Goal: Task Accomplishment & Management: Complete application form

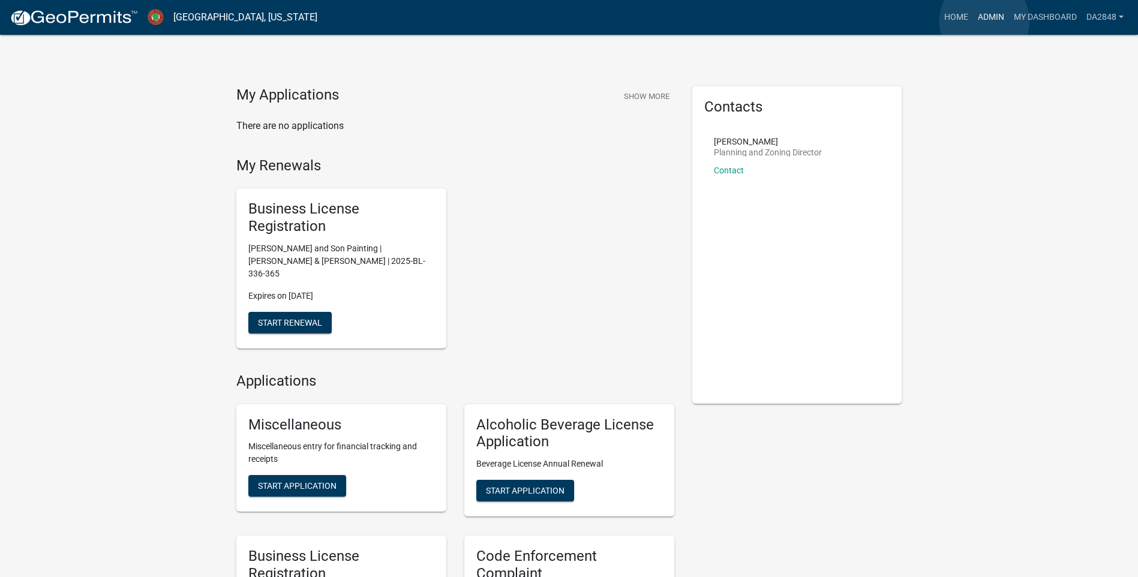
click at [984, 21] on link "Admin" at bounding box center [991, 17] width 36 height 23
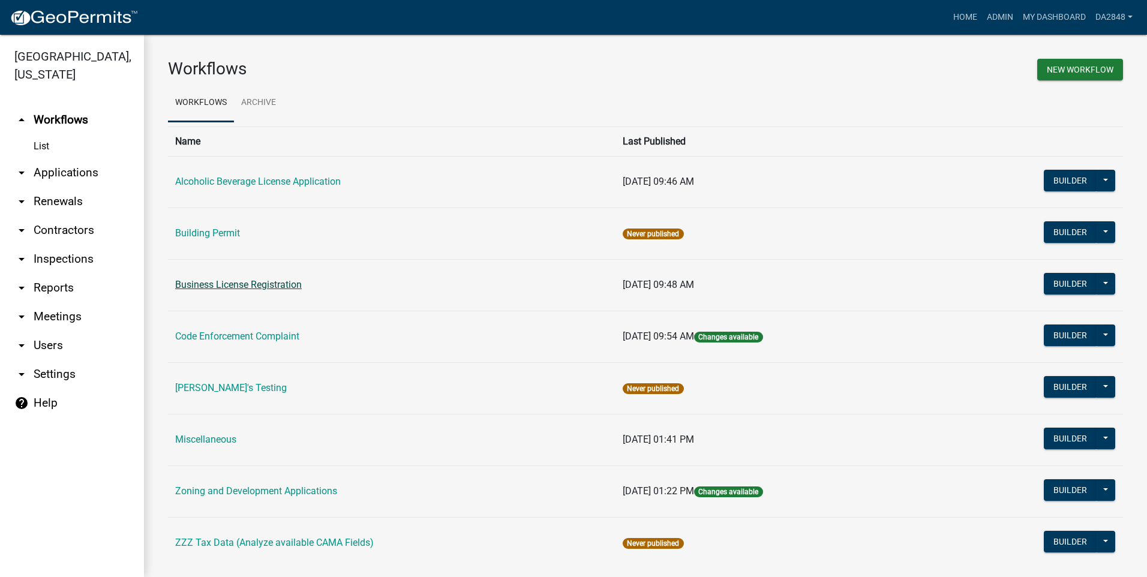
click at [205, 283] on link "Business License Registration" at bounding box center [238, 284] width 127 height 11
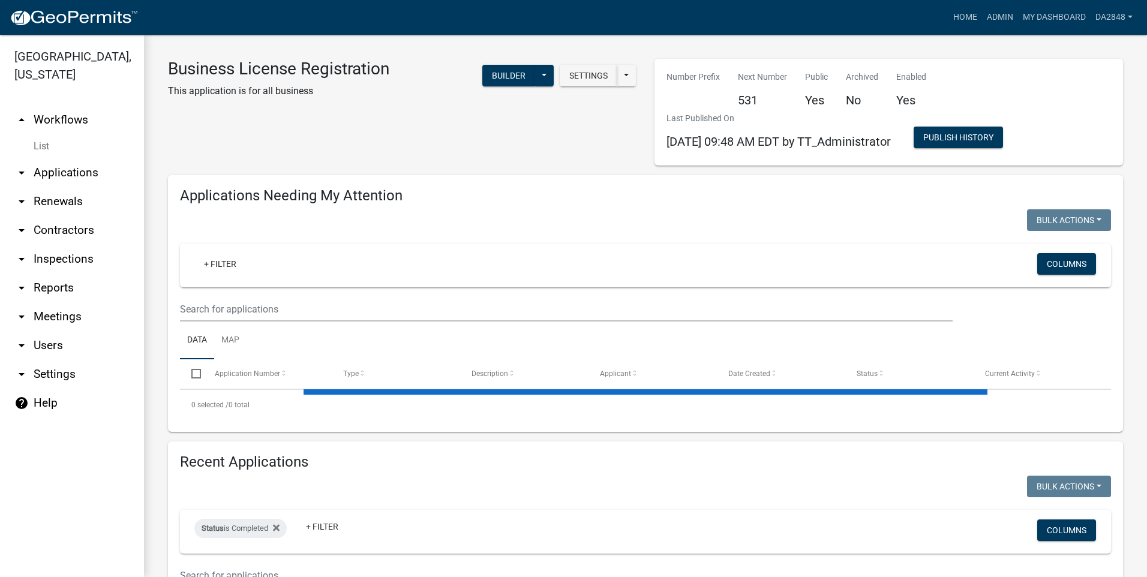
select select "1: 25"
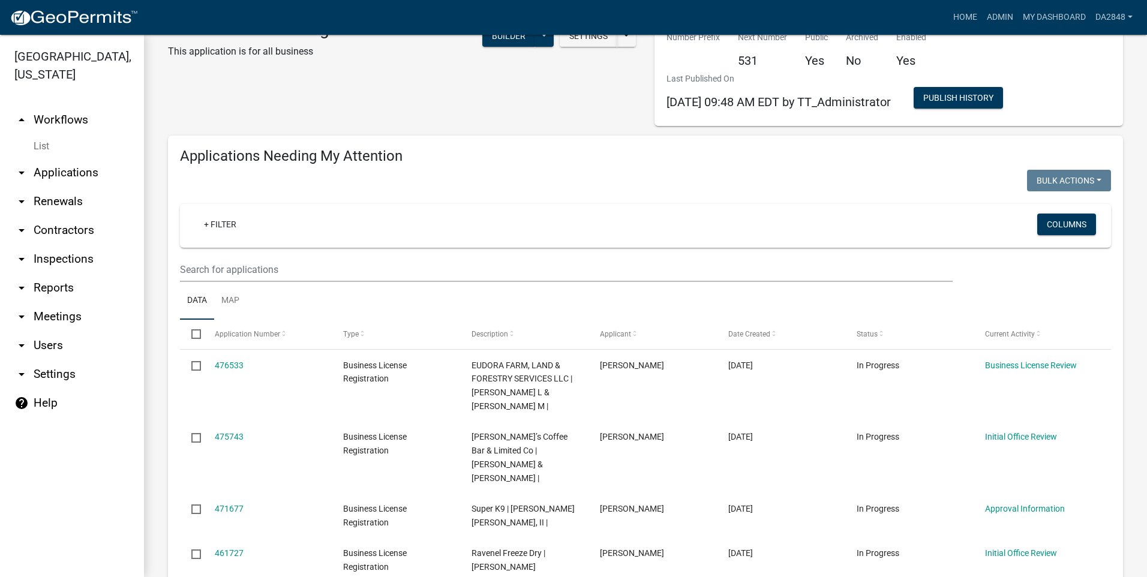
scroll to position [120, 0]
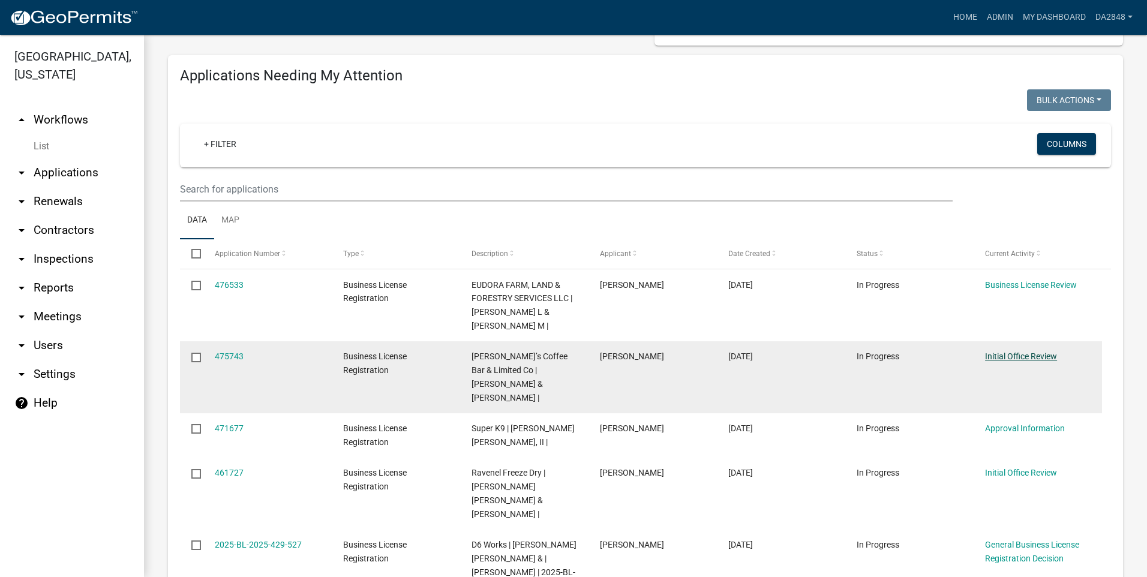
click at [1027, 353] on link "Initial Office Review" at bounding box center [1021, 356] width 72 height 10
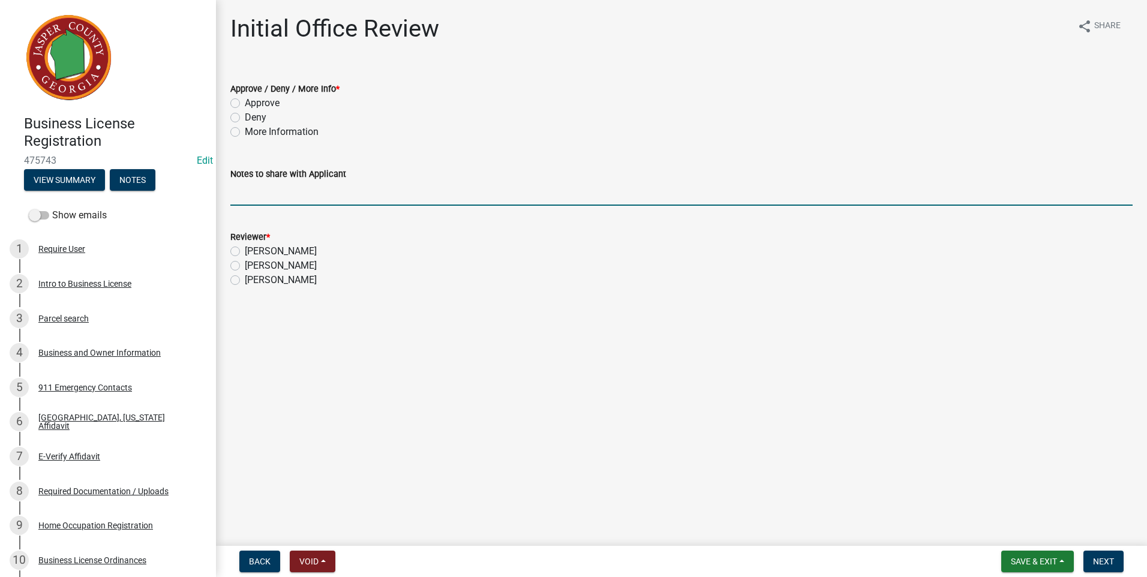
click at [378, 191] on input "Notes to share with Applicant" at bounding box center [681, 193] width 902 height 25
click at [245, 130] on label "More Information" at bounding box center [282, 132] width 74 height 14
click at [245, 130] on input "More Information" at bounding box center [249, 129] width 8 height 8
radio input "true"
drag, startPoint x: 267, startPoint y: 188, endPoint x: 259, endPoint y: 193, distance: 9.2
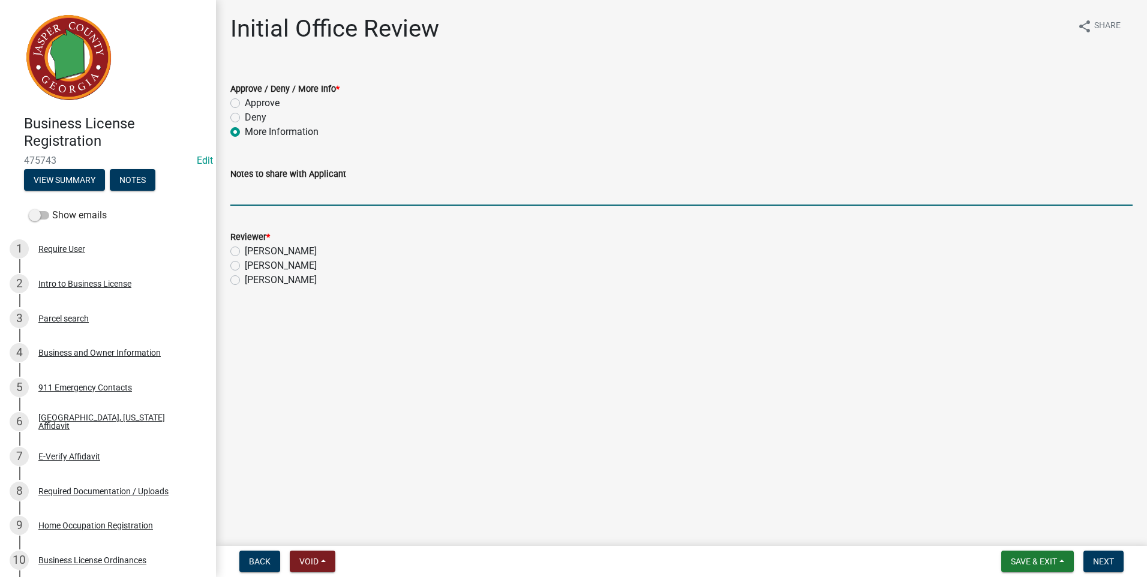
click at [260, 193] on input "Notes to share with Applicant" at bounding box center [681, 193] width 902 height 25
click at [244, 195] on input "CAn yo provide more information" at bounding box center [681, 193] width 902 height 25
click at [258, 195] on input "Can yo provide more information" at bounding box center [681, 193] width 902 height 25
click at [383, 196] on input "Can you provide more information" at bounding box center [681, 193] width 902 height 25
type input "Can you provide more information about your business?"
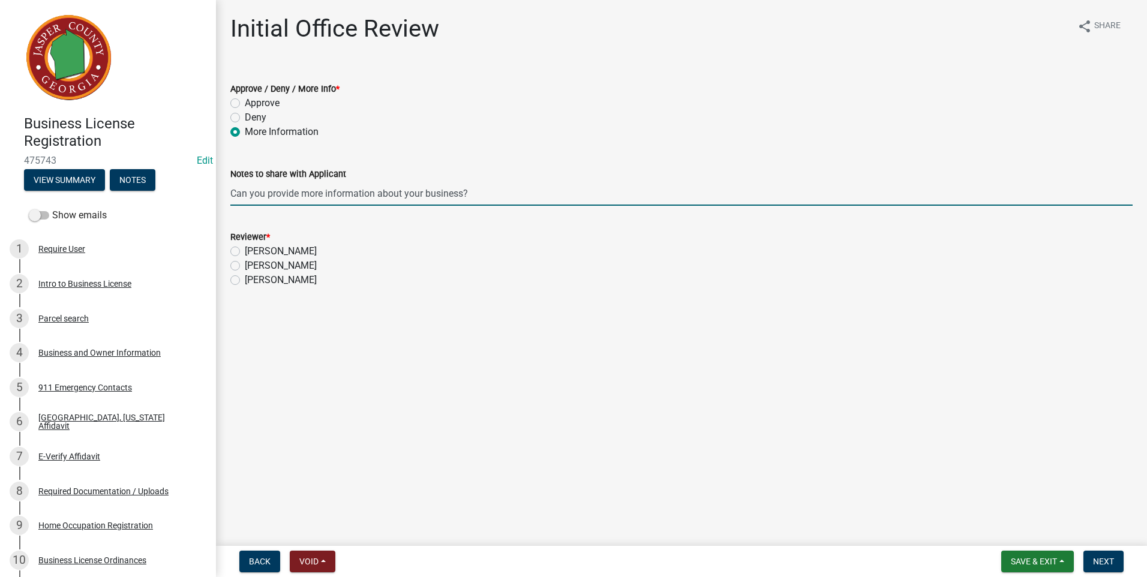
click at [245, 281] on label "[PERSON_NAME]" at bounding box center [281, 280] width 72 height 14
click at [245, 281] on input "[PERSON_NAME]" at bounding box center [249, 277] width 8 height 8
radio input "true"
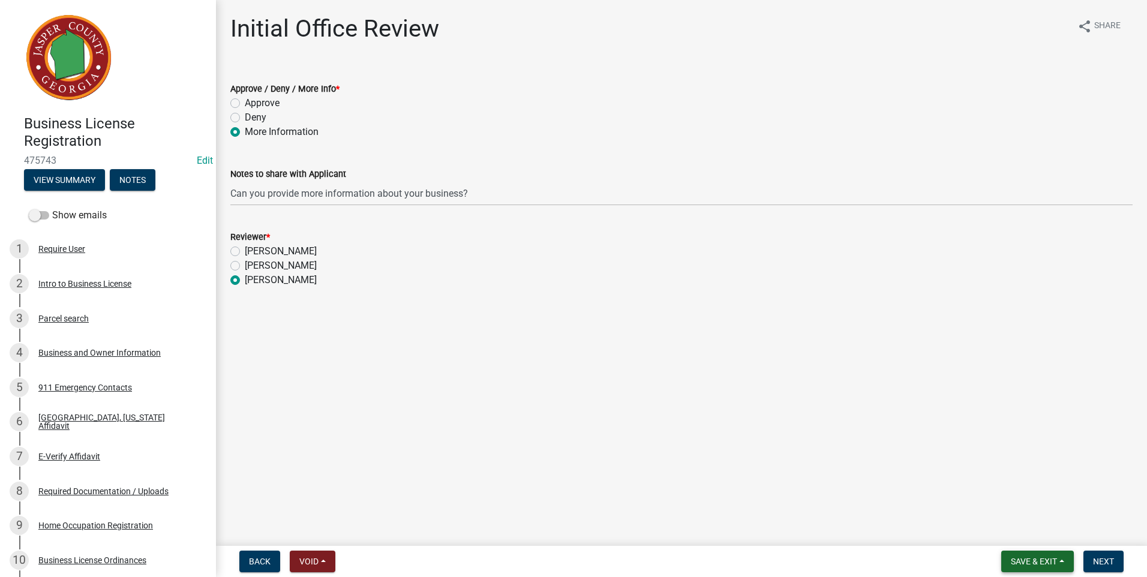
click at [1047, 566] on span "Save & Exit" at bounding box center [1034, 562] width 46 height 10
click at [1037, 533] on button "Save & Exit" at bounding box center [1026, 530] width 96 height 29
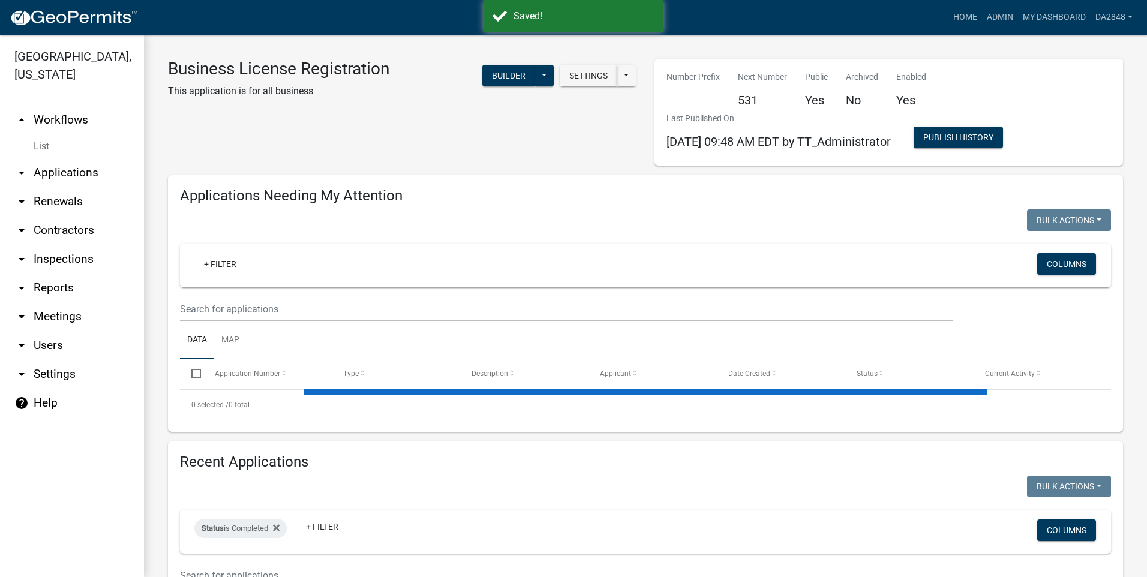
select select "1: 25"
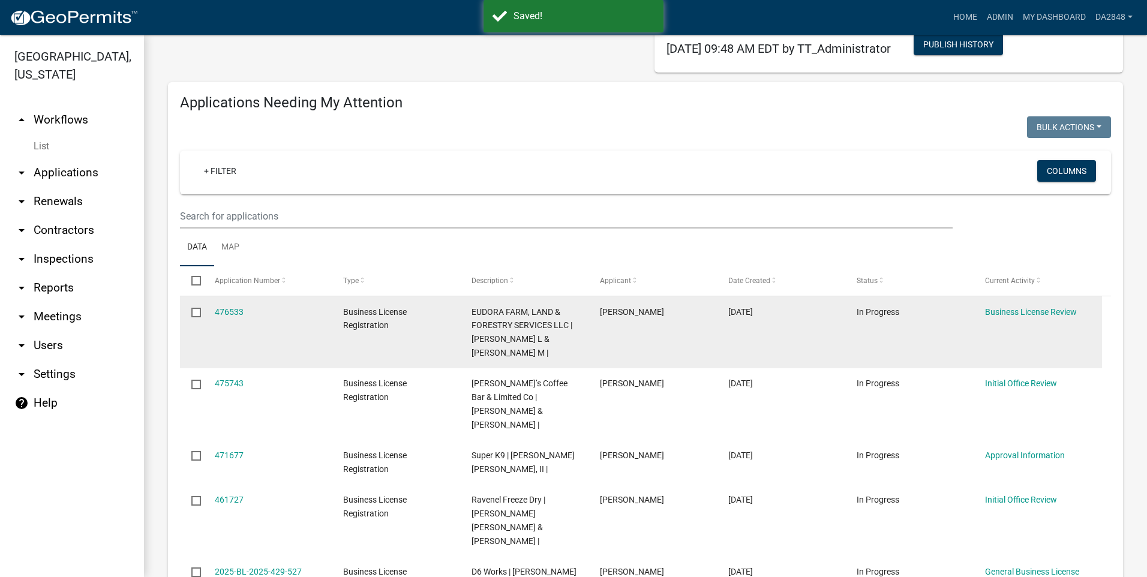
scroll to position [120, 0]
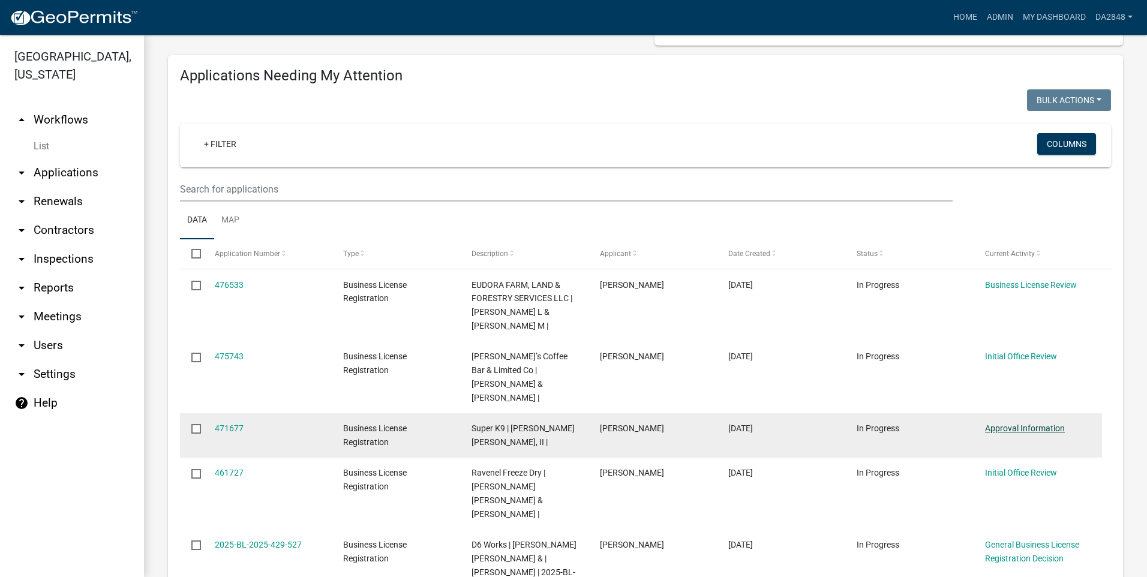
click at [1015, 423] on link "Approval Information" at bounding box center [1025, 428] width 80 height 10
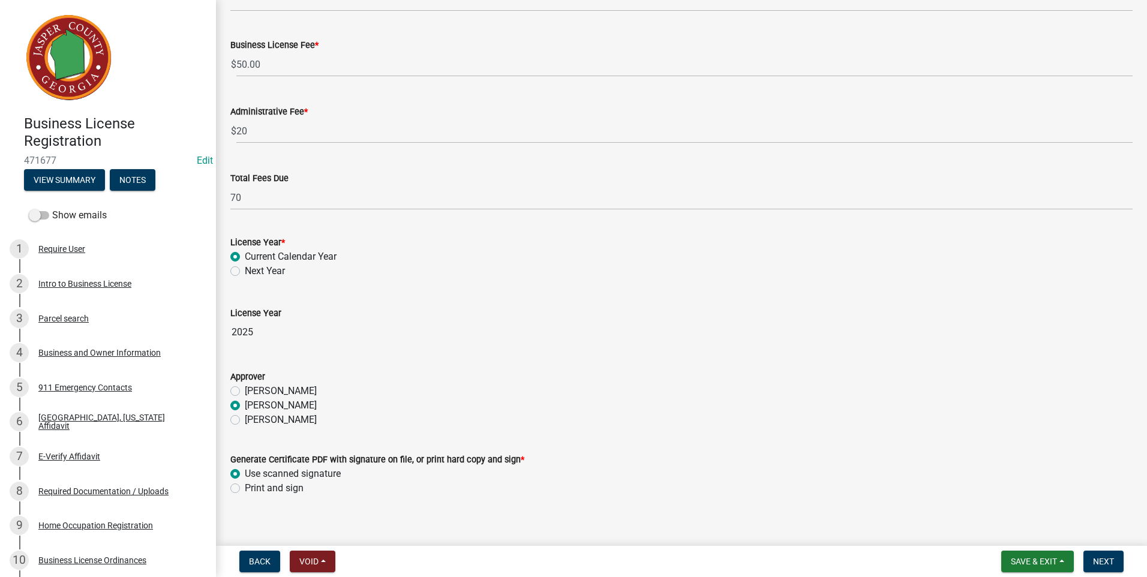
scroll to position [192, 0]
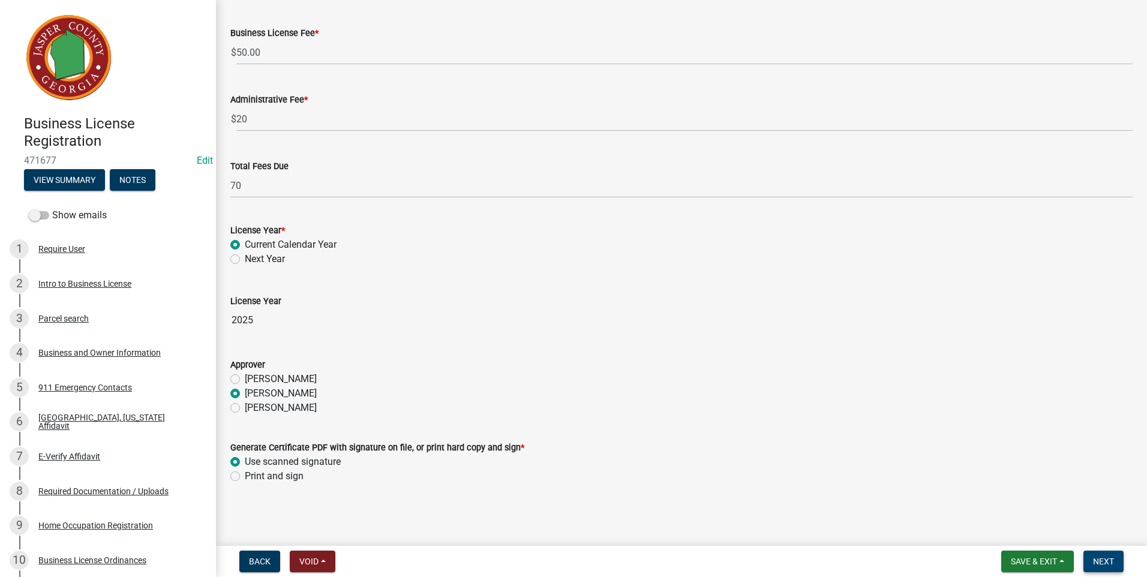
click at [1105, 560] on span "Next" at bounding box center [1103, 562] width 21 height 10
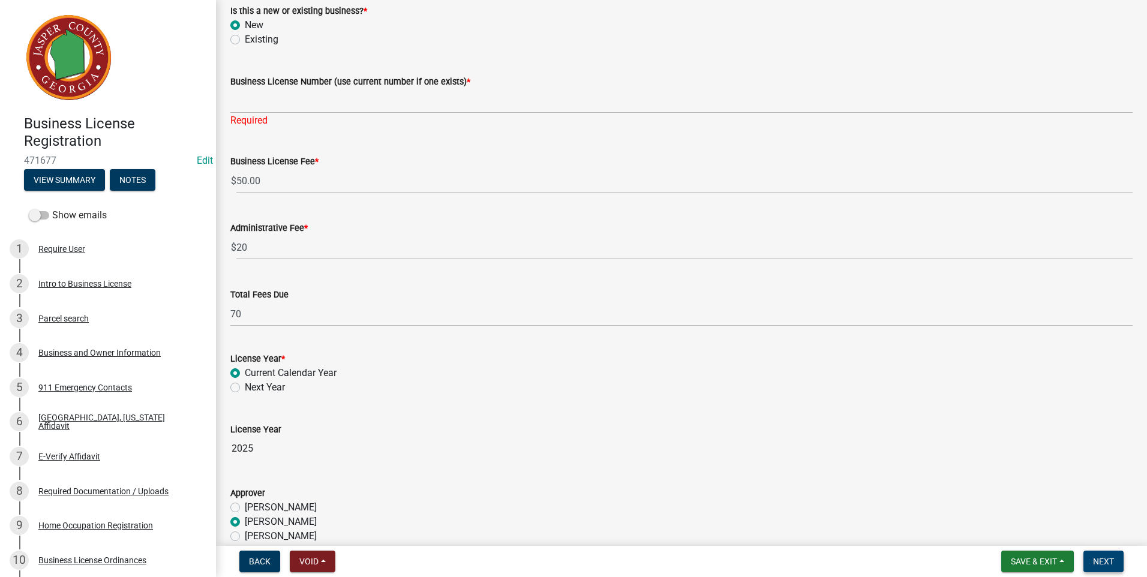
scroll to position [0, 0]
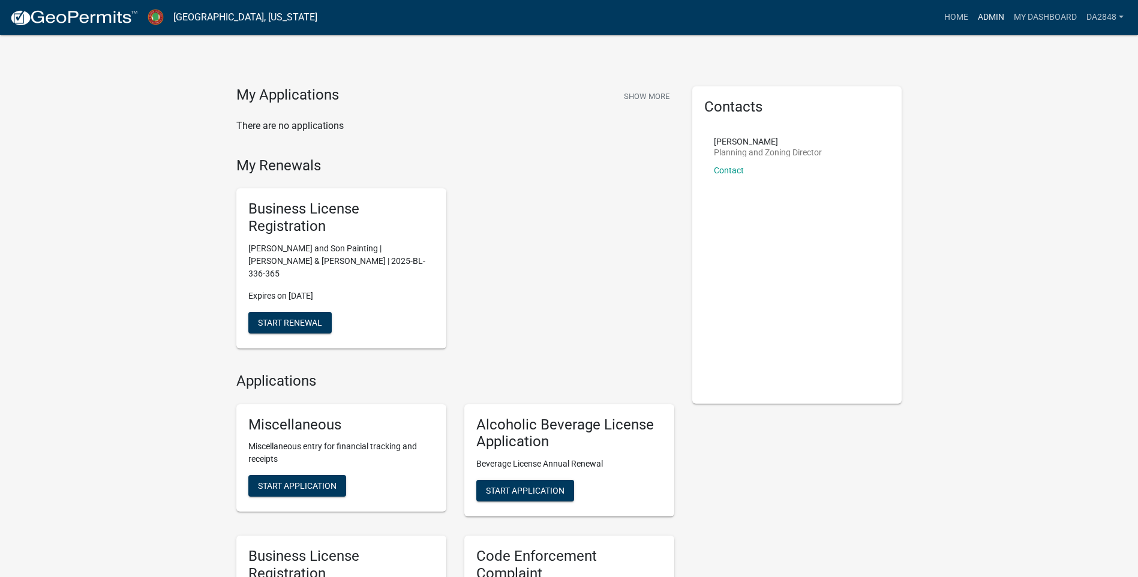
click at [988, 20] on link "Admin" at bounding box center [991, 17] width 36 height 23
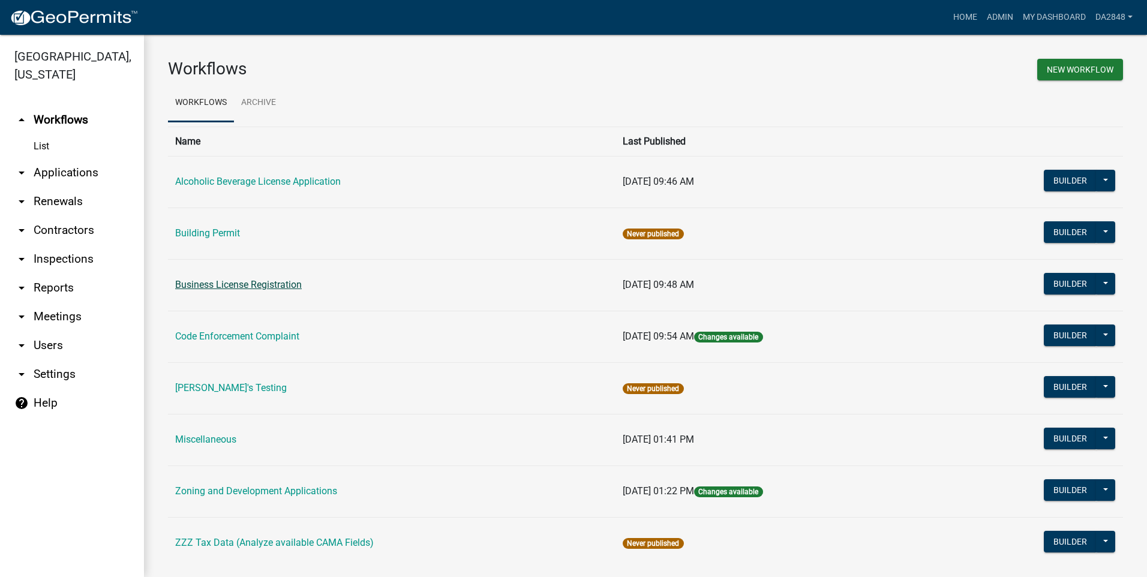
click at [204, 281] on link "Business License Registration" at bounding box center [238, 284] width 127 height 11
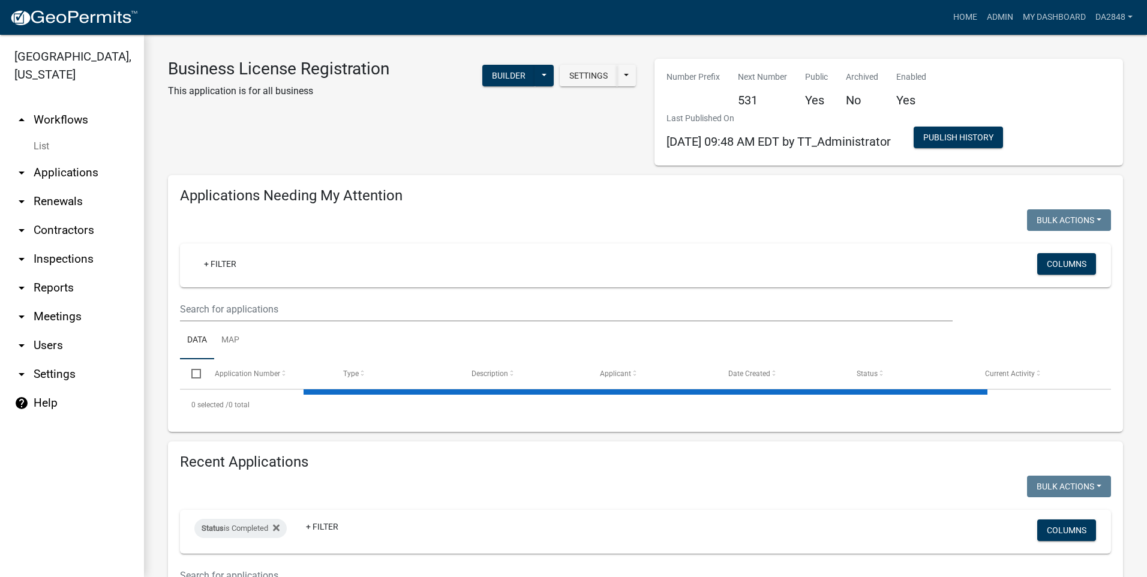
select select "1: 25"
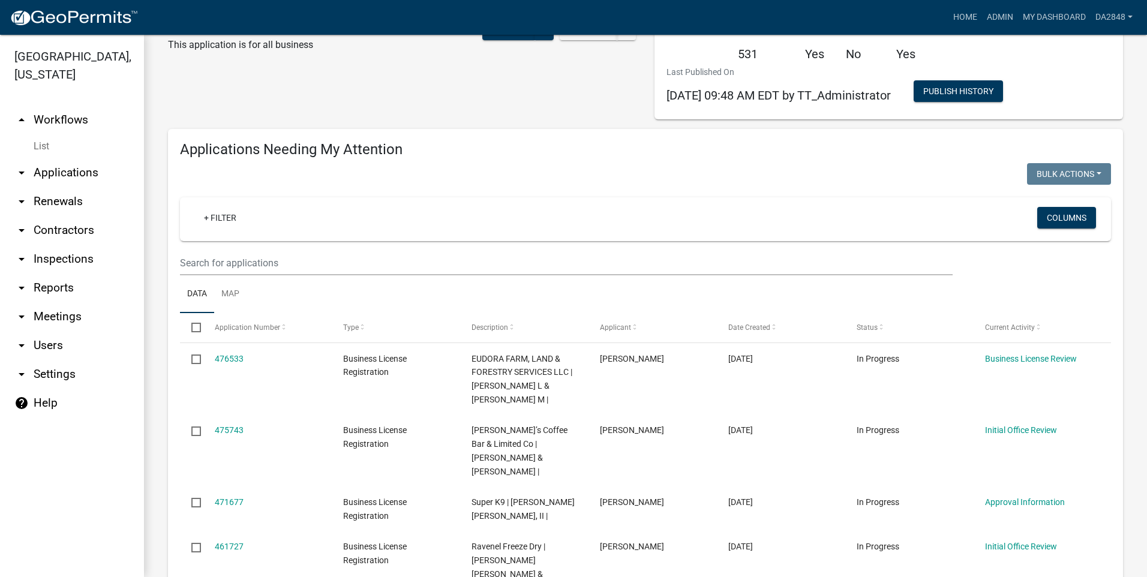
scroll to position [180, 0]
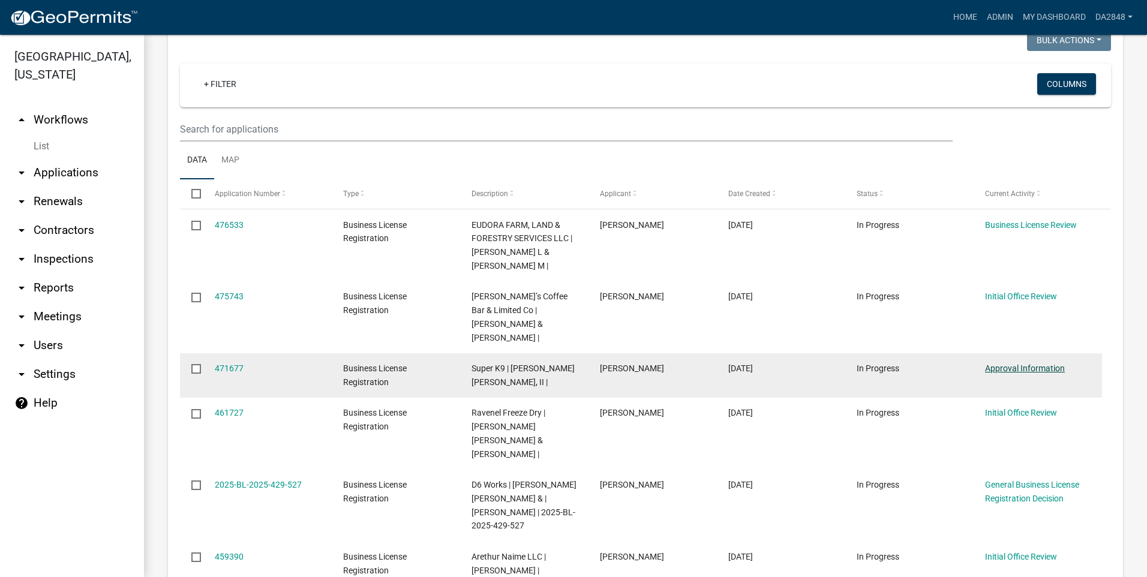
click at [1022, 363] on link "Approval Information" at bounding box center [1025, 368] width 80 height 10
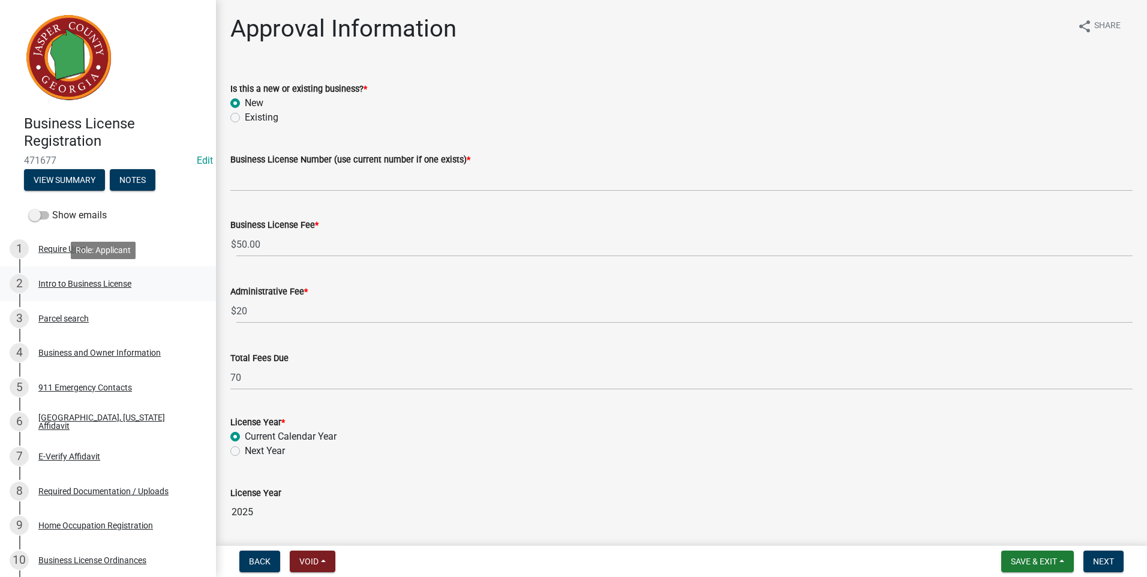
click at [46, 281] on div "Intro to Business License" at bounding box center [84, 283] width 93 height 8
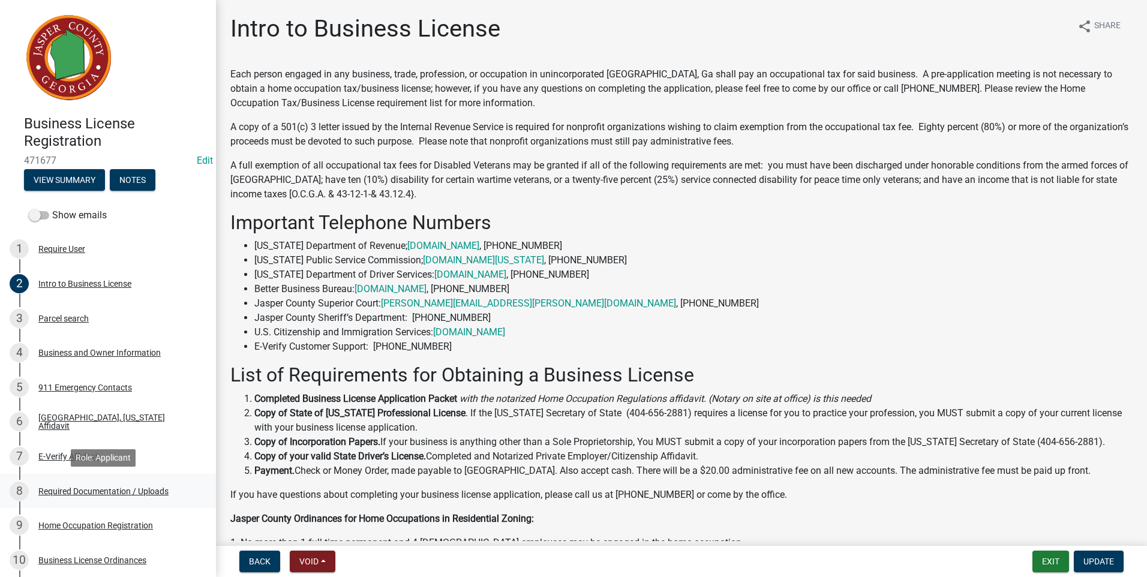
click at [74, 482] on div "8 Required Documentation / Uploads" at bounding box center [103, 491] width 187 height 19
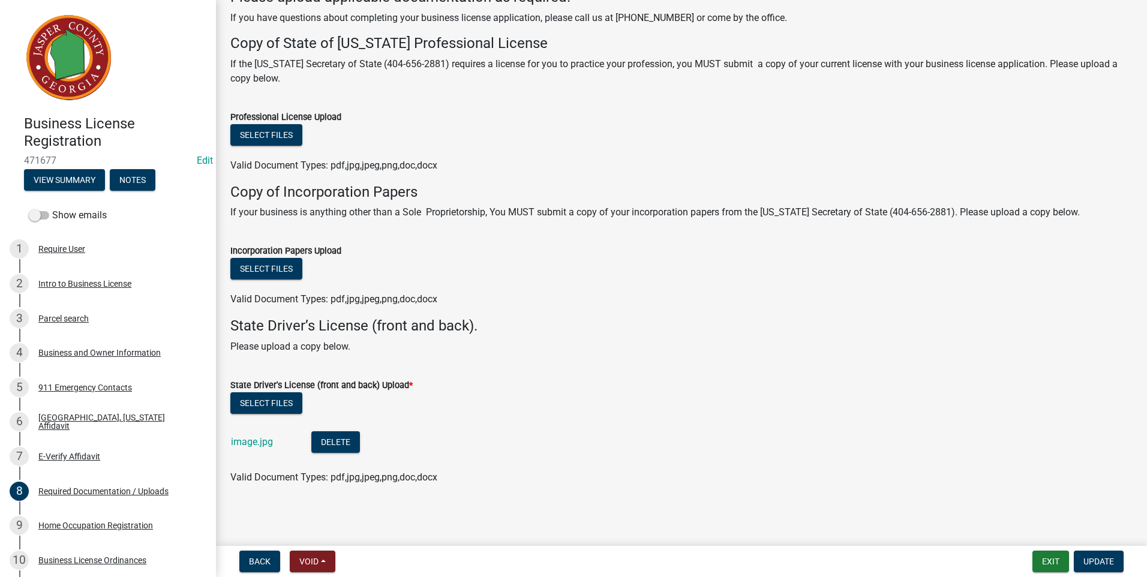
scroll to position [80, 0]
click at [266, 402] on button "Select files" at bounding box center [266, 402] width 72 height 22
click at [250, 438] on link "image.jpg" at bounding box center [252, 440] width 42 height 11
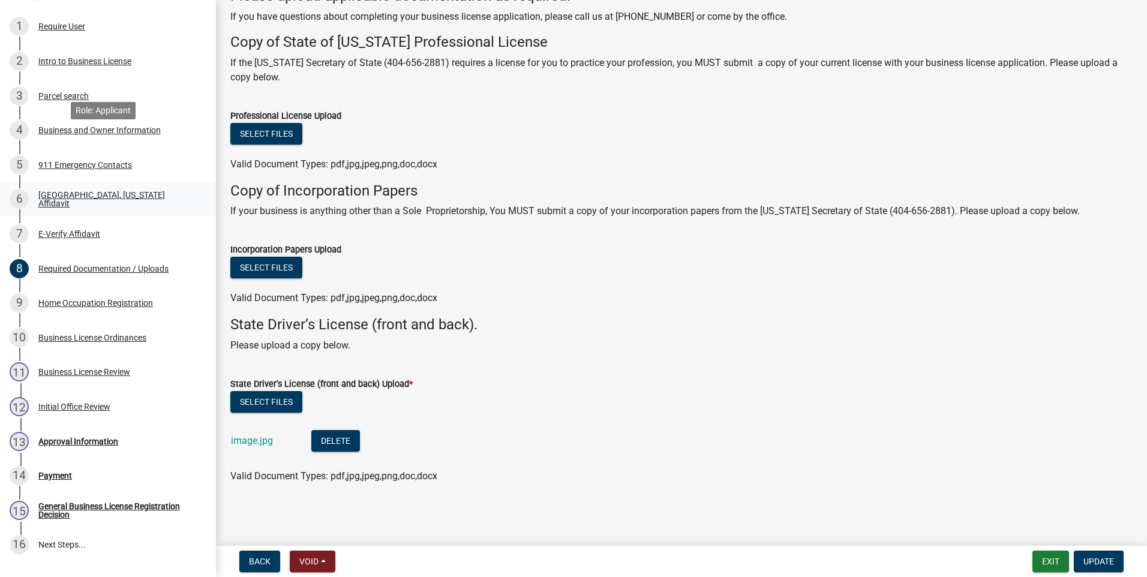
scroll to position [292, 0]
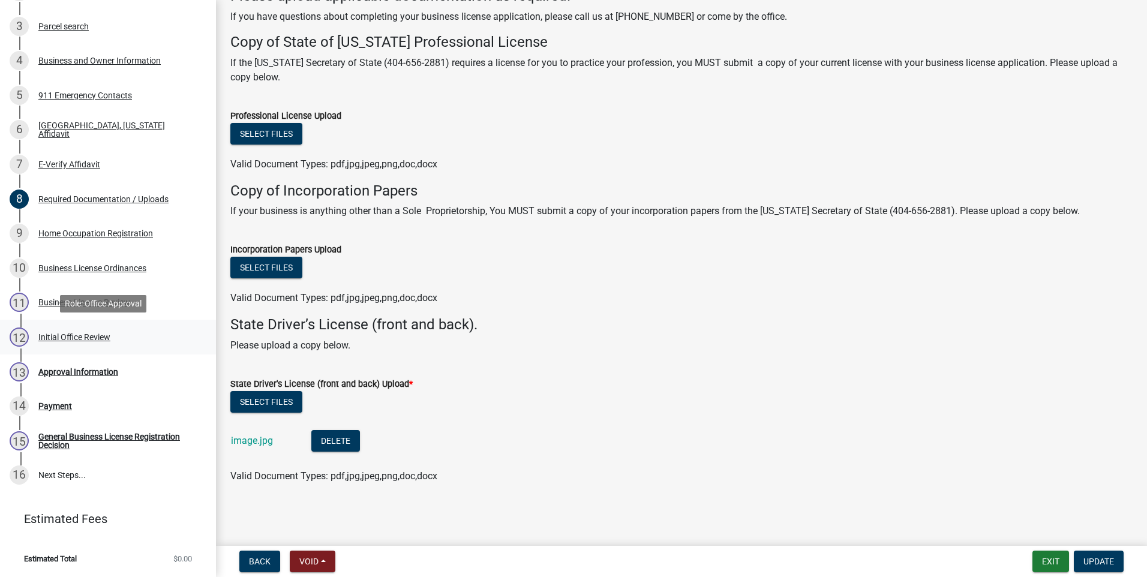
click at [55, 329] on div "12 Initial Office Review" at bounding box center [103, 336] width 187 height 19
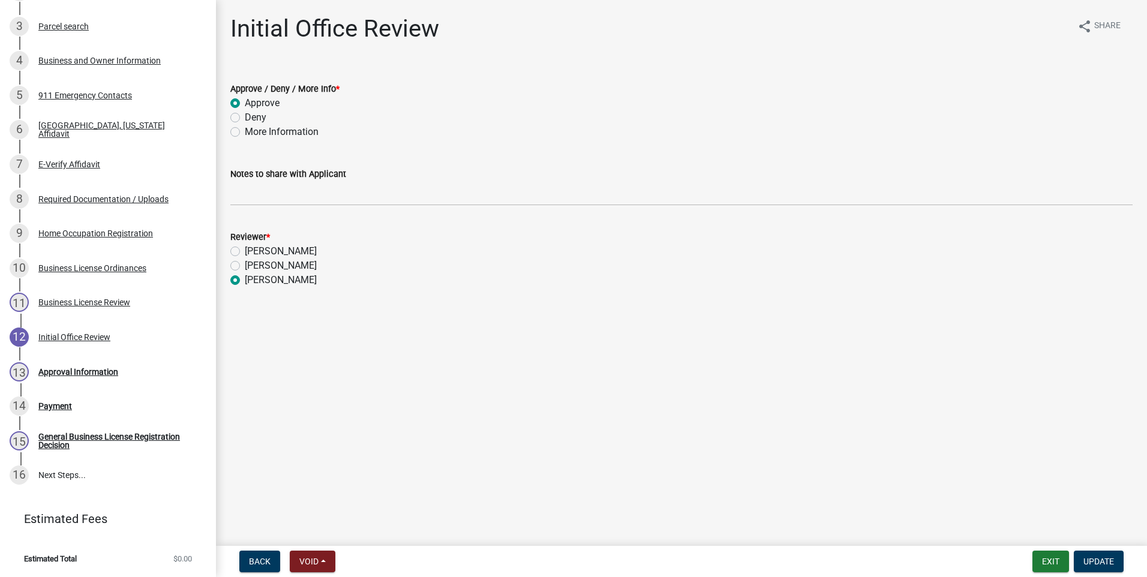
click at [245, 133] on label "More Information" at bounding box center [282, 132] width 74 height 14
click at [245, 133] on input "More Information" at bounding box center [249, 129] width 8 height 8
radio input "true"
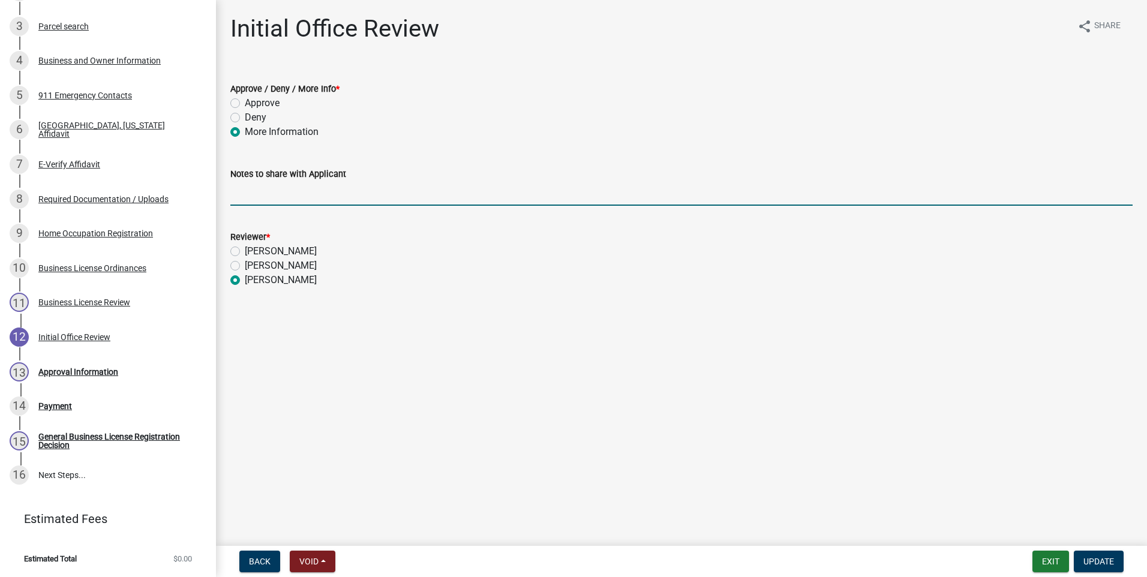
click at [283, 194] on input "Notes to share with Applicant" at bounding box center [681, 193] width 902 height 25
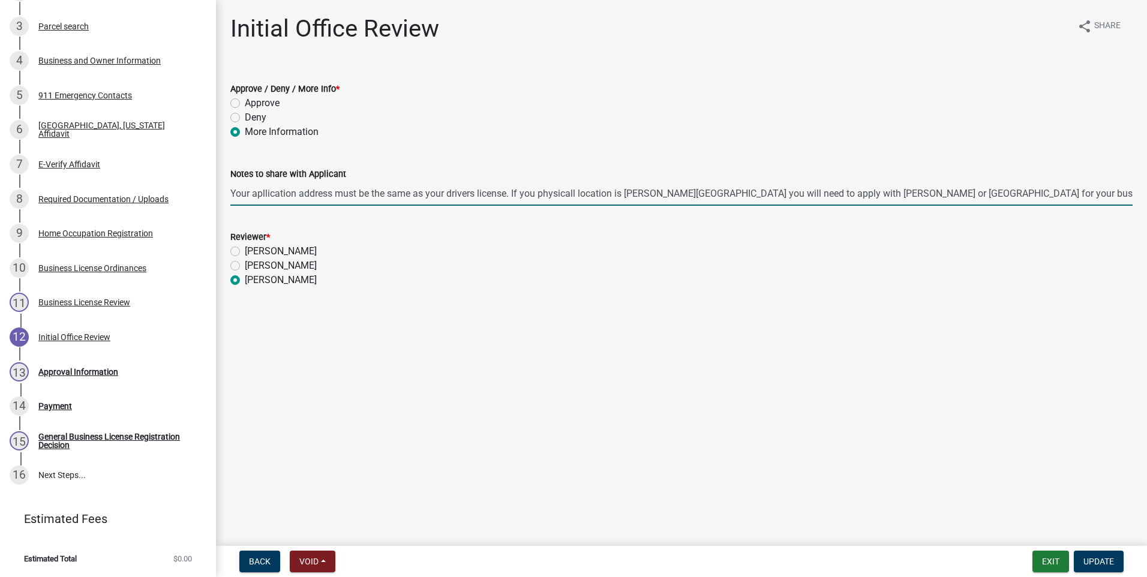
drag, startPoint x: 1030, startPoint y: 191, endPoint x: 515, endPoint y: 201, distance: 515.9
click at [515, 201] on input "Your apllication address must be the same as your drivers license. If you physi…" at bounding box center [681, 193] width 902 height 25
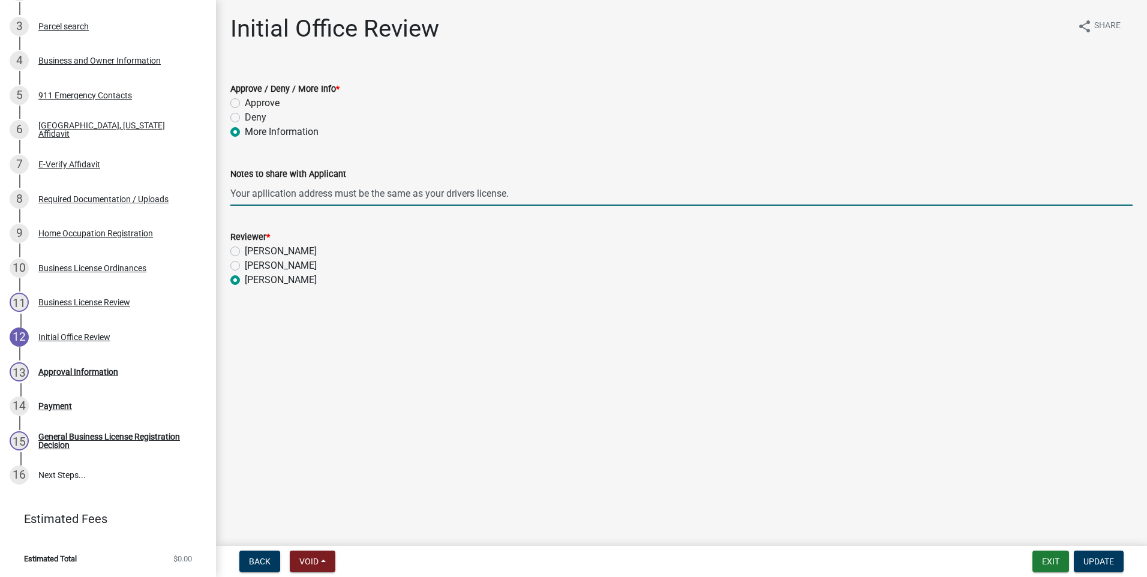
type input "Your apllication address must be the same as your drivers license."
click at [526, 256] on div "[PERSON_NAME]" at bounding box center [681, 251] width 902 height 14
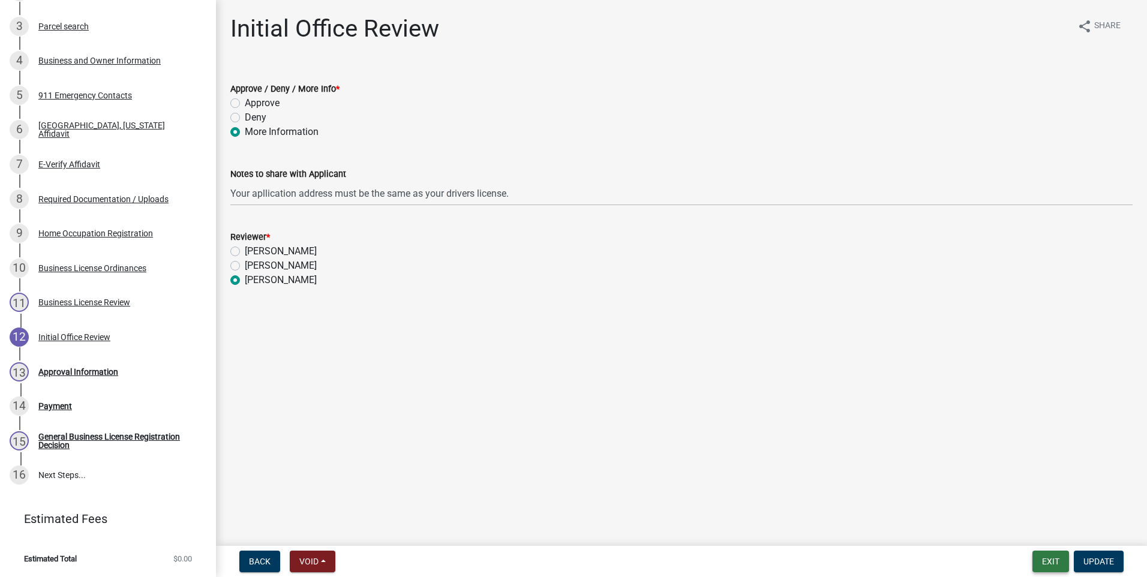
click at [1053, 569] on button "Exit" at bounding box center [1050, 562] width 37 height 22
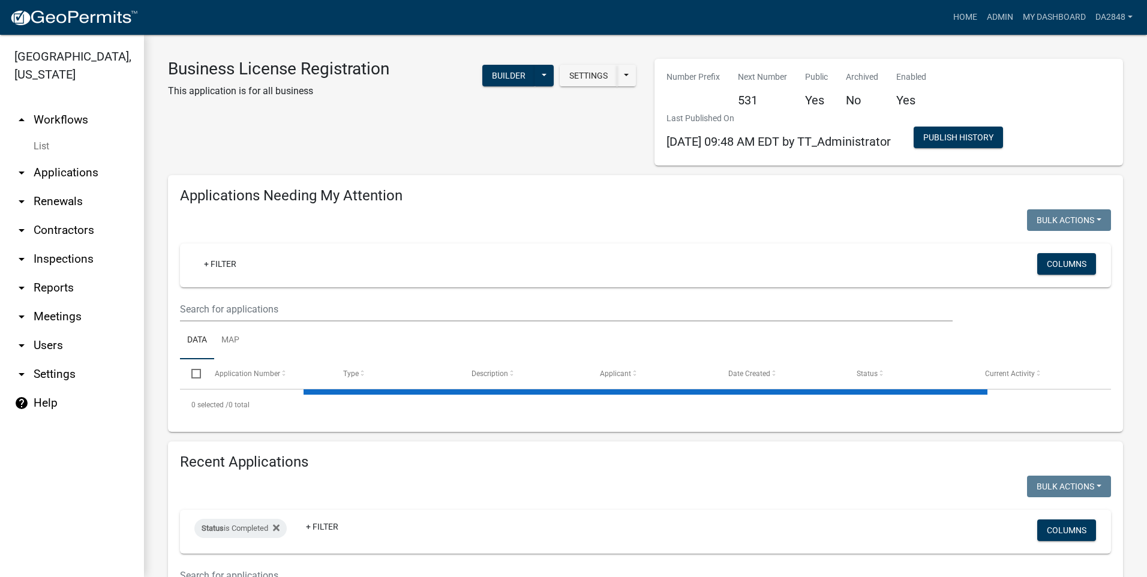
select select "1: 25"
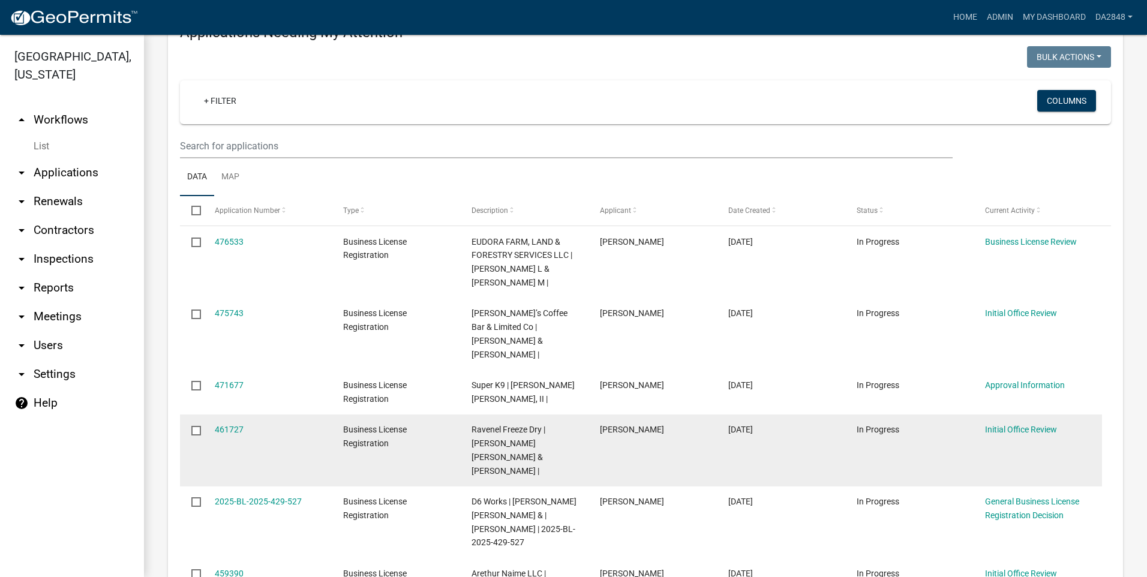
scroll to position [180, 0]
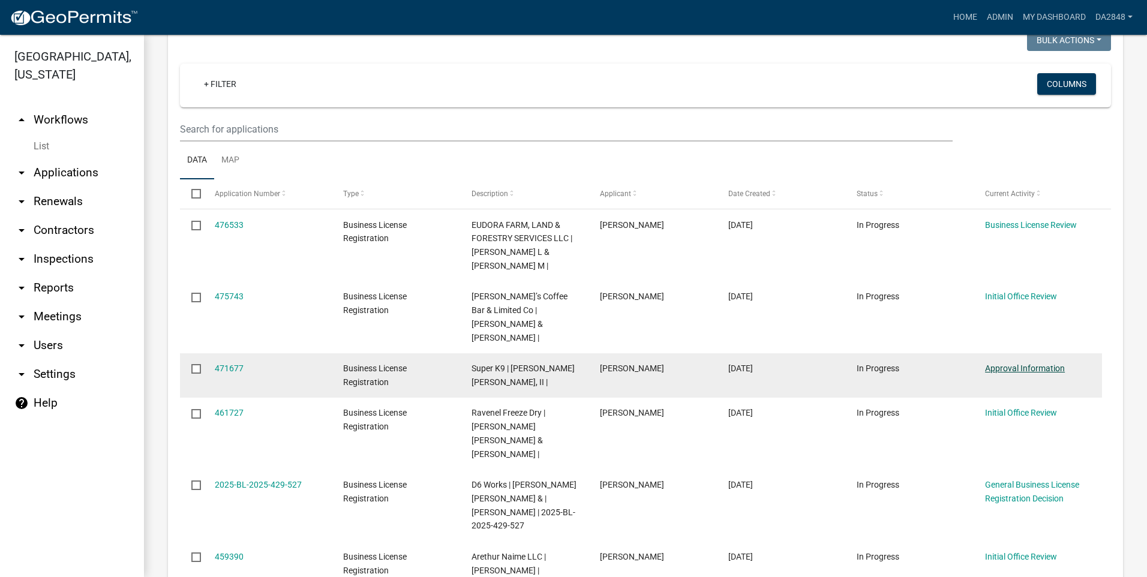
click at [1033, 363] on link "Approval Information" at bounding box center [1025, 368] width 80 height 10
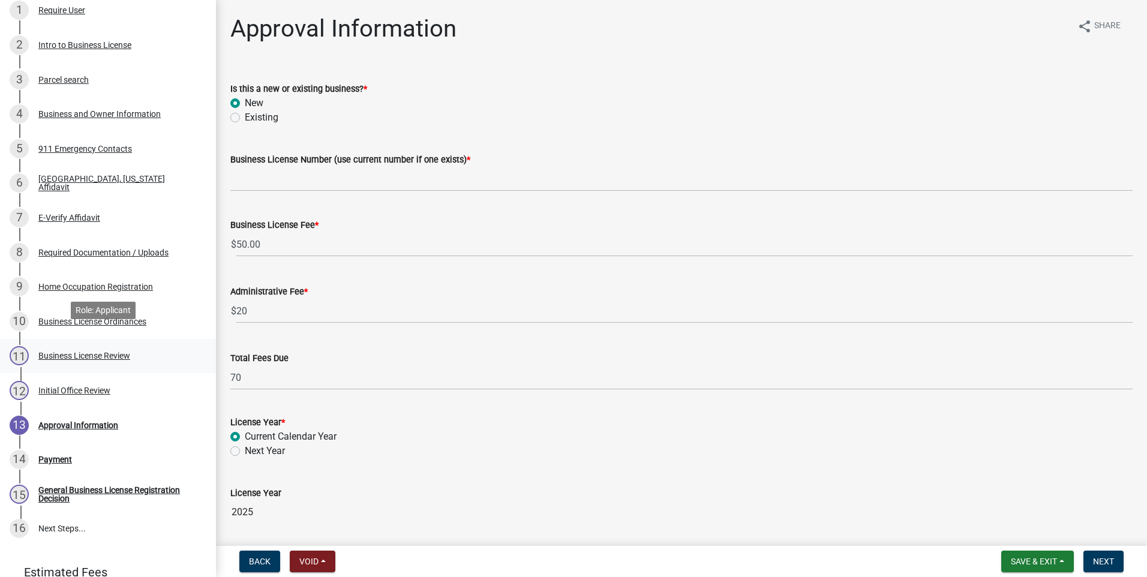
scroll to position [240, 0]
click at [55, 389] on div "Initial Office Review" at bounding box center [74, 389] width 72 height 8
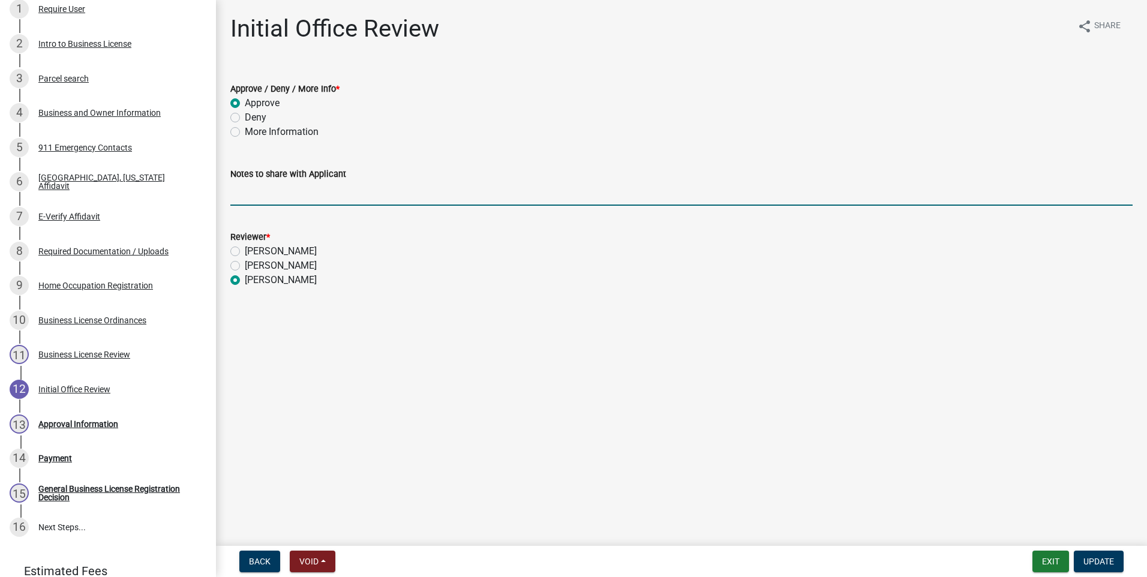
click at [292, 198] on input "Notes to share with Applicant" at bounding box center [681, 193] width 902 height 25
type input "Your apllication address must be the same as your drivers license."
click at [904, 284] on div "[PERSON_NAME]" at bounding box center [681, 280] width 902 height 14
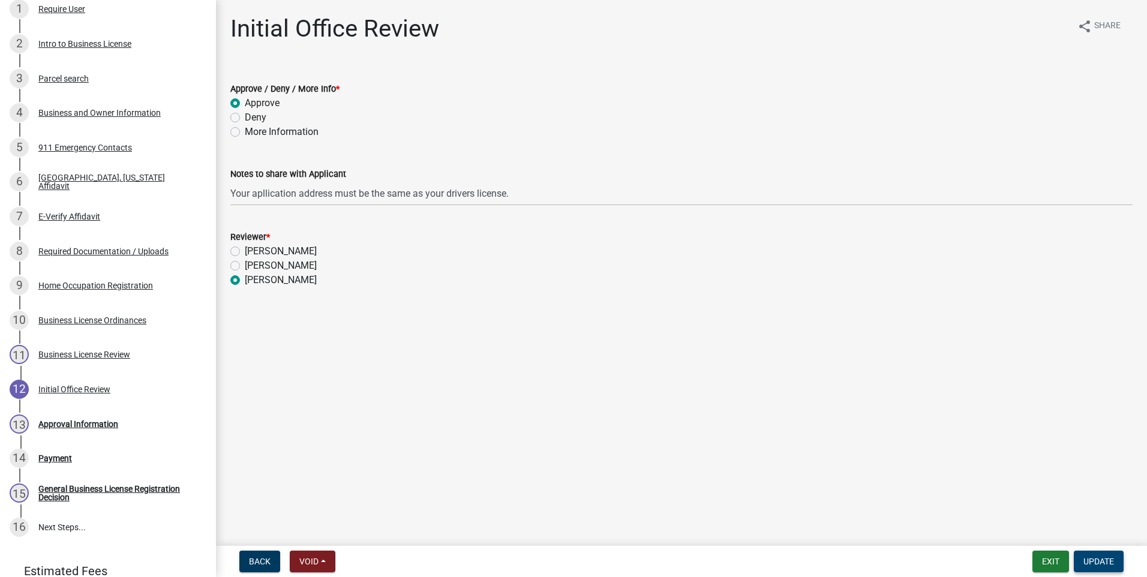
click at [1090, 560] on span "Update" at bounding box center [1098, 562] width 31 height 10
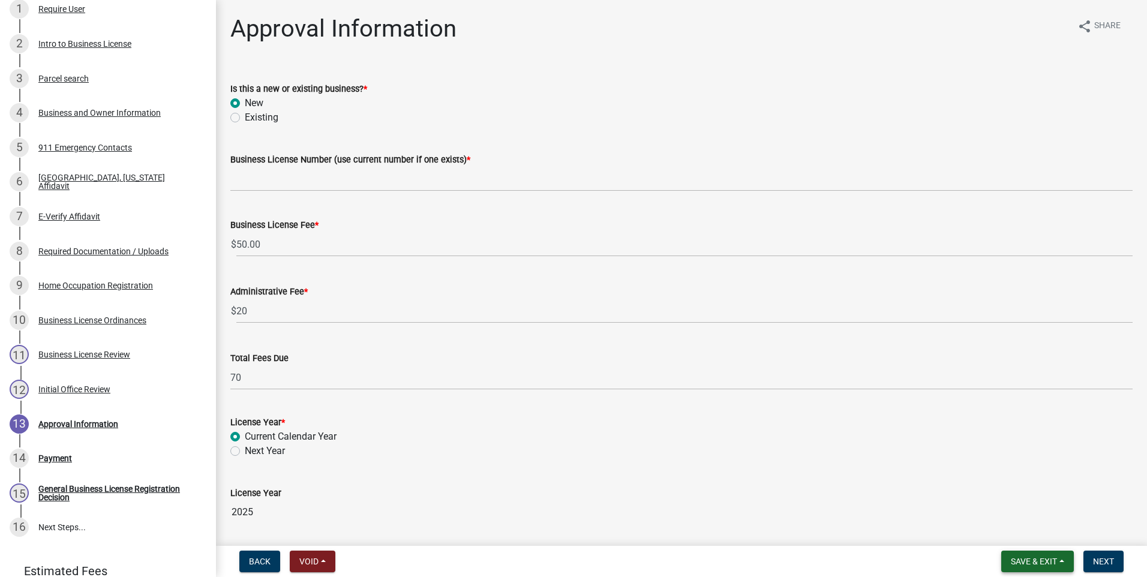
click at [1023, 563] on span "Save & Exit" at bounding box center [1034, 562] width 46 height 10
click at [1005, 535] on button "Save & Exit" at bounding box center [1026, 530] width 96 height 29
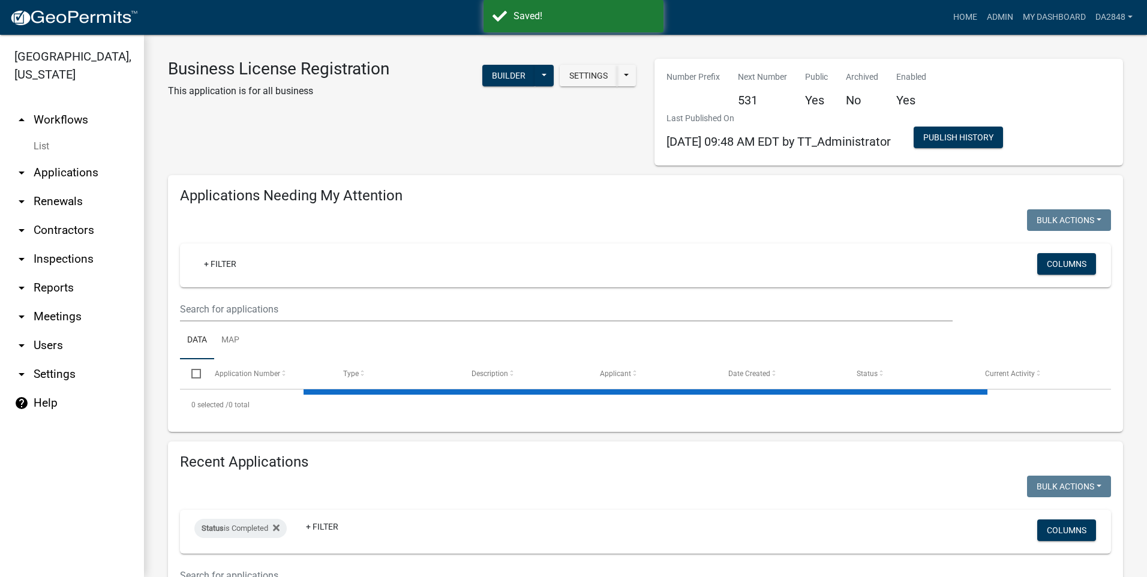
select select "1: 25"
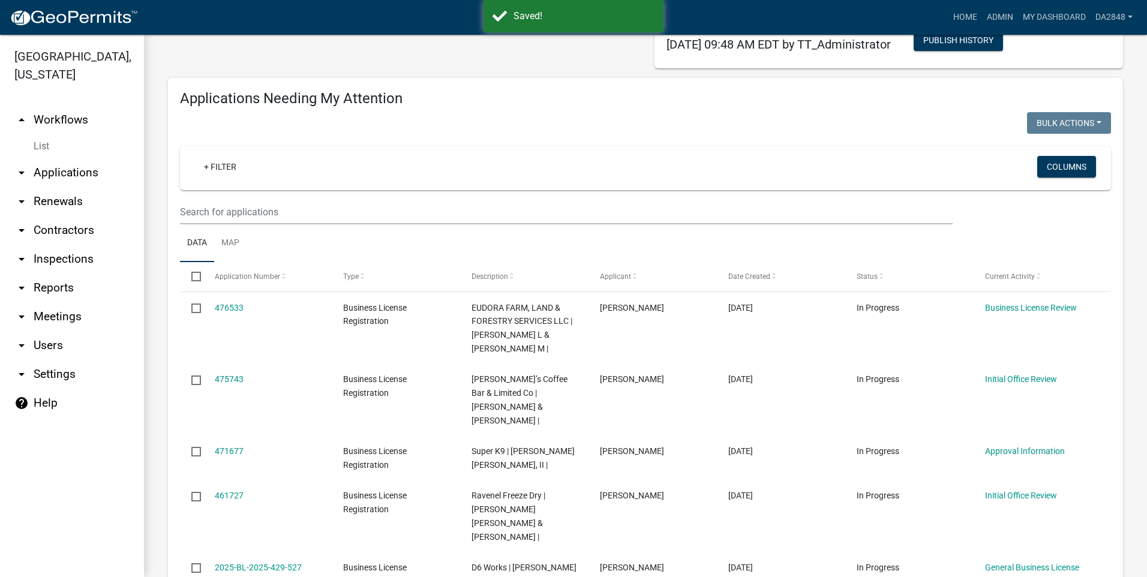
scroll to position [120, 0]
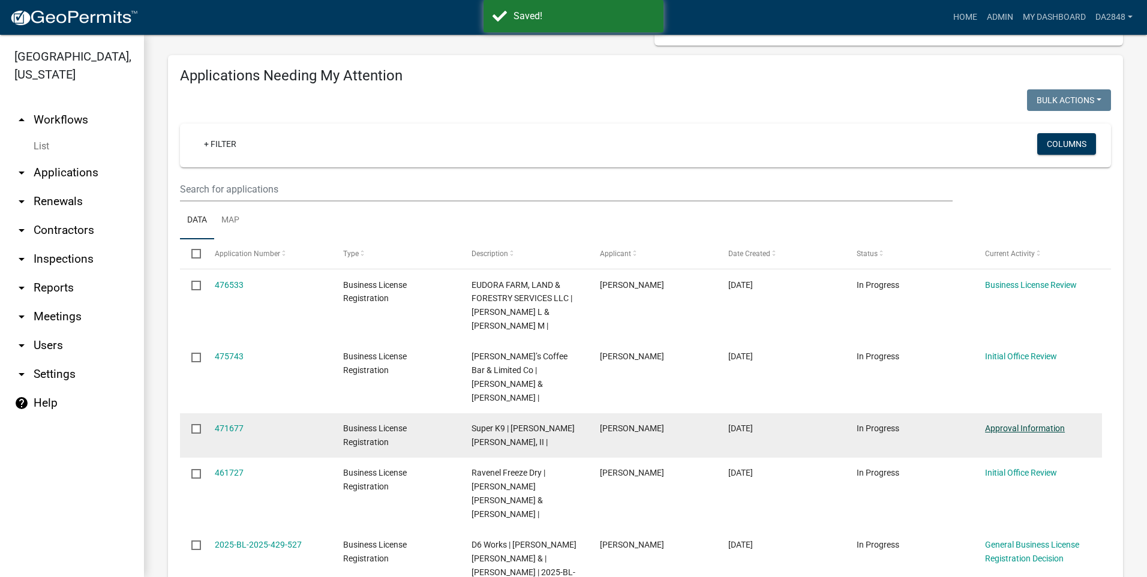
click at [1053, 423] on link "Approval Information" at bounding box center [1025, 428] width 80 height 10
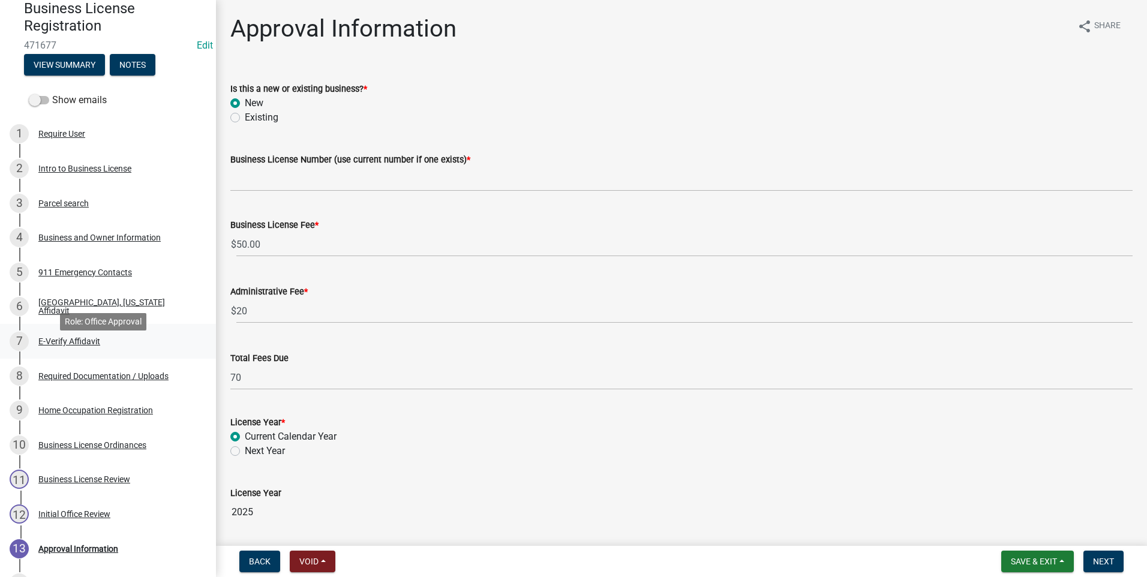
scroll to position [240, 0]
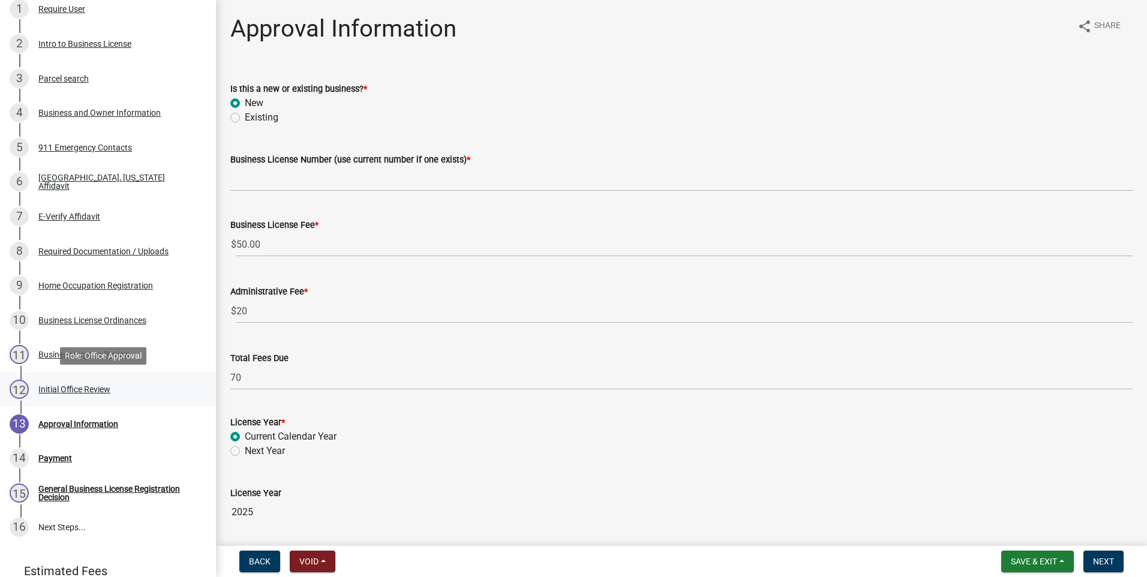
click at [67, 386] on div "Initial Office Review" at bounding box center [74, 389] width 72 height 8
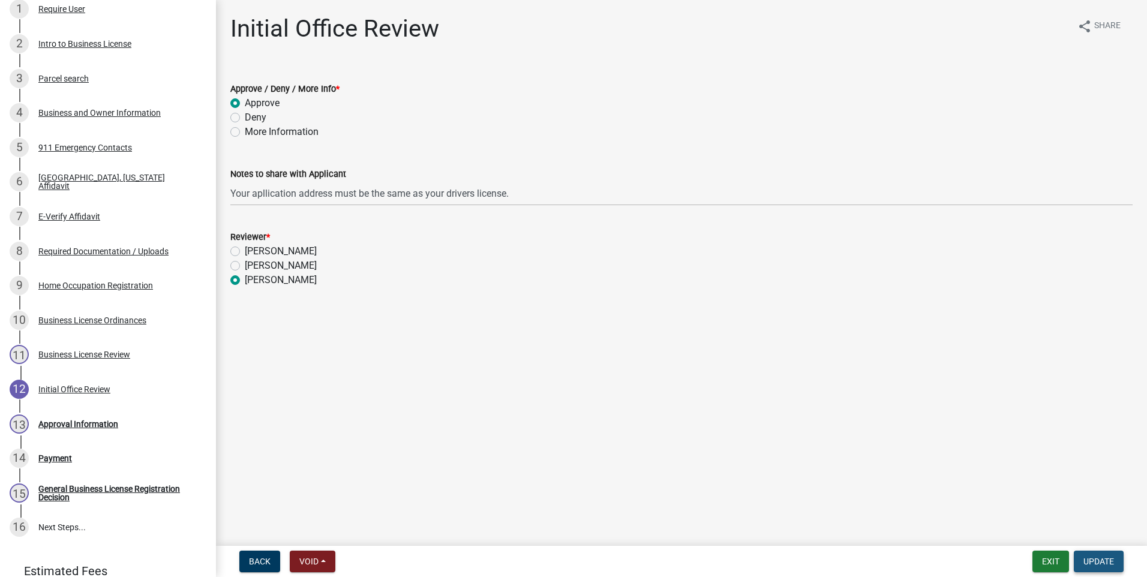
click at [1100, 563] on span "Update" at bounding box center [1098, 562] width 31 height 10
